Goal: Task Accomplishment & Management: Use online tool/utility

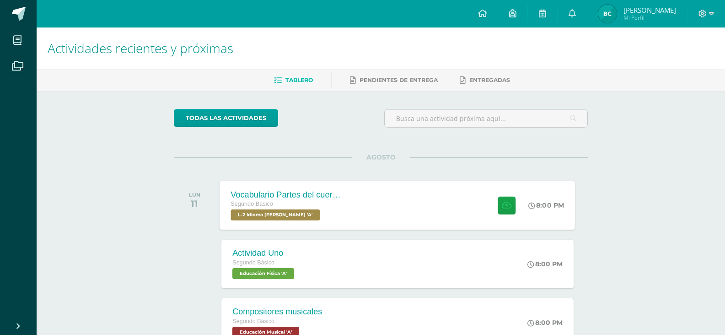
click at [285, 210] on span "L.2 Idioma [PERSON_NAME] 'A'" at bounding box center [275, 214] width 89 height 11
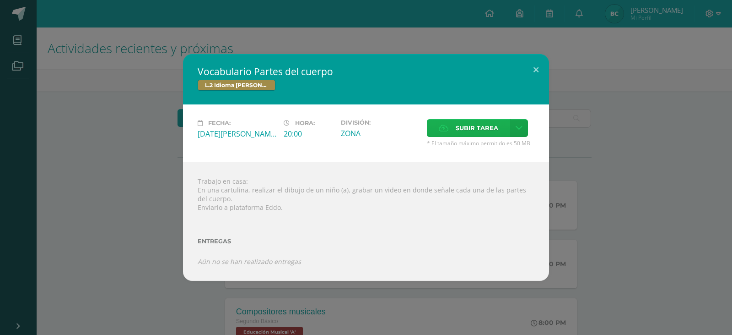
click at [481, 130] on span "Subir tarea" at bounding box center [477, 127] width 43 height 17
click at [0, 0] on input "Subir tarea" at bounding box center [0, 0] width 0 height 0
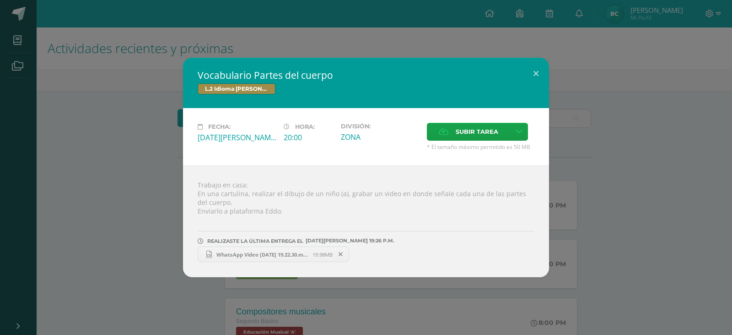
click at [207, 256] on icon at bounding box center [208, 253] width 5 height 7
click at [164, 100] on div "Vocabulario Partes del cuerpo L.2 Idioma [PERSON_NAME] Fecha: [DATE][PERSON_NAM…" at bounding box center [366, 167] width 725 height 219
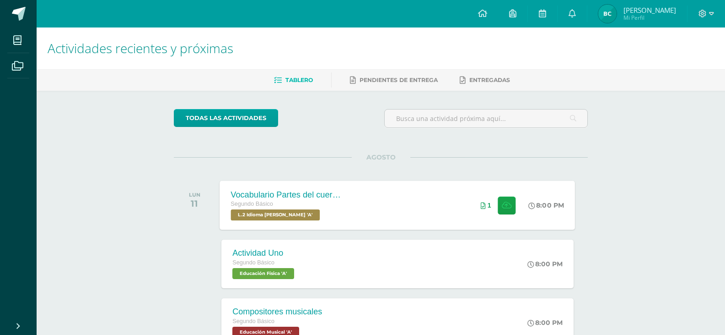
click at [299, 212] on span "L.2 Idioma [PERSON_NAME] 'A'" at bounding box center [275, 214] width 89 height 11
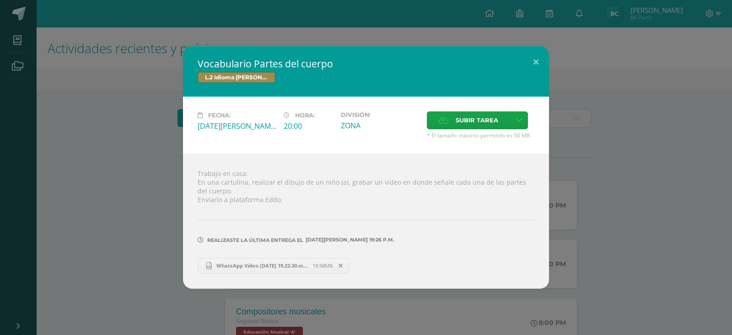
click at [236, 265] on span "WhatsApp Video [DATE] 19.22.30.mp4" at bounding box center [262, 265] width 101 height 7
click at [113, 146] on div "Vocabulario Partes del cuerpo L.2 Idioma [PERSON_NAME] Fecha: [DATE][PERSON_NAM…" at bounding box center [366, 167] width 725 height 242
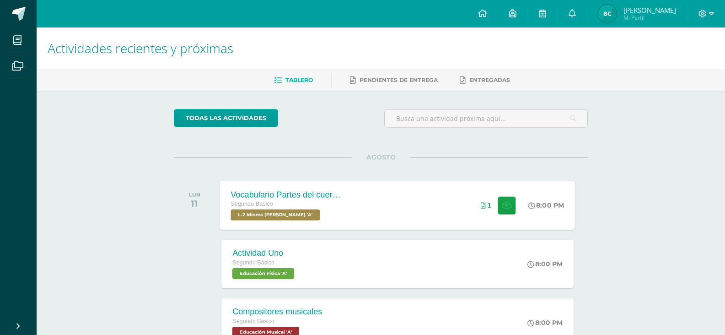
click at [273, 211] on span "L.2 Idioma [PERSON_NAME] 'A'" at bounding box center [275, 214] width 89 height 11
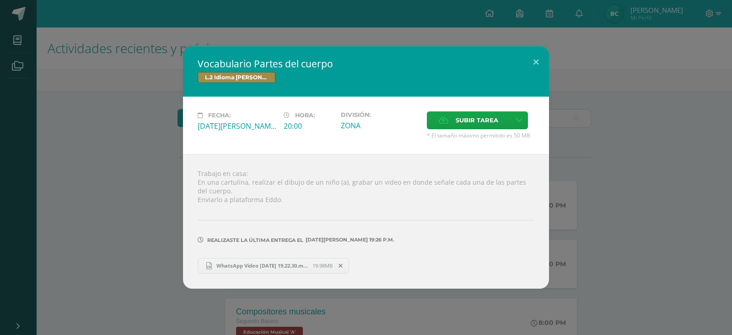
click at [701, 156] on div "Vocabulario Partes del cuerpo L.2 Idioma [PERSON_NAME] Fecha: [DATE][PERSON_NAM…" at bounding box center [366, 167] width 725 height 242
